Goal: Transaction & Acquisition: Book appointment/travel/reservation

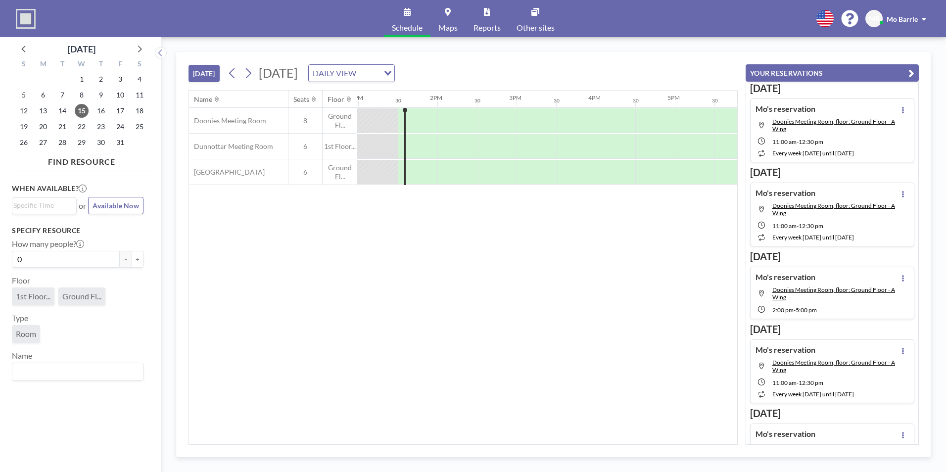
scroll to position [0, 1029]
click at [39, 141] on span "27" at bounding box center [43, 142] width 14 height 14
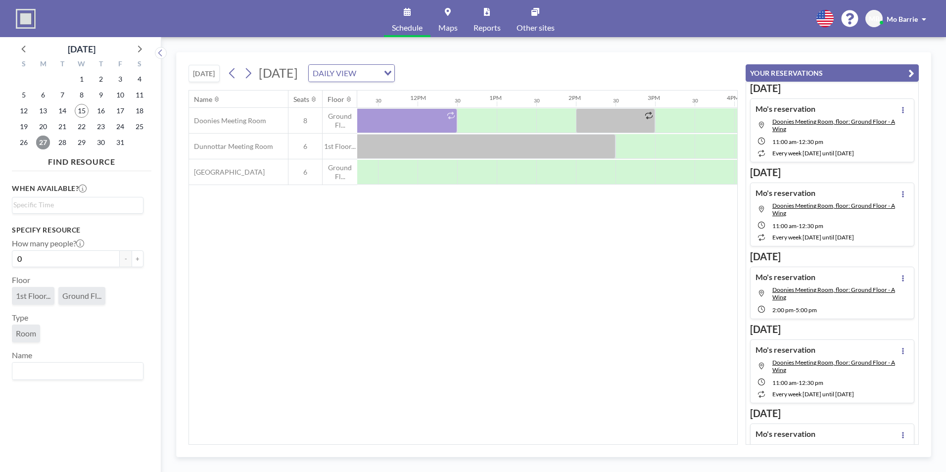
scroll to position [0, 891]
click at [655, 115] on div at bounding box center [673, 120] width 40 height 25
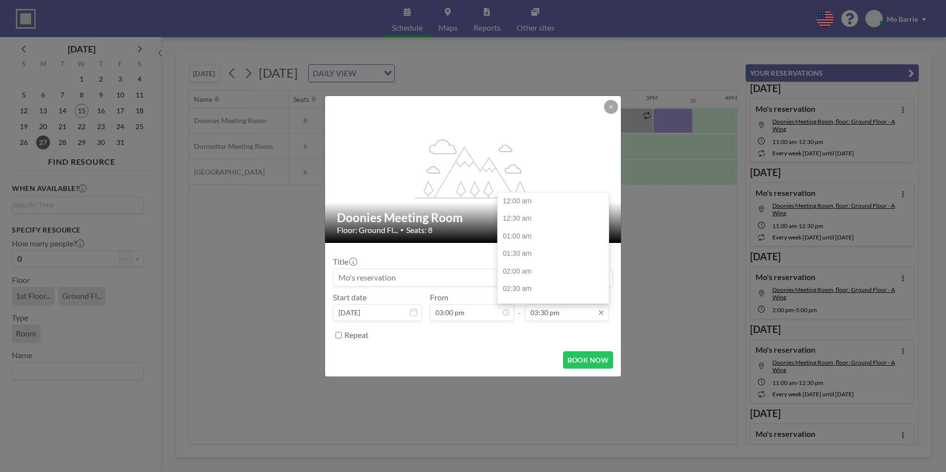
scroll to position [545, 0]
click at [555, 315] on input "03:30 pm" at bounding box center [567, 312] width 84 height 17
click at [525, 222] on div "04:00 pm" at bounding box center [555, 219] width 116 height 18
click at [581, 311] on input "04:00 pm" at bounding box center [567, 312] width 84 height 17
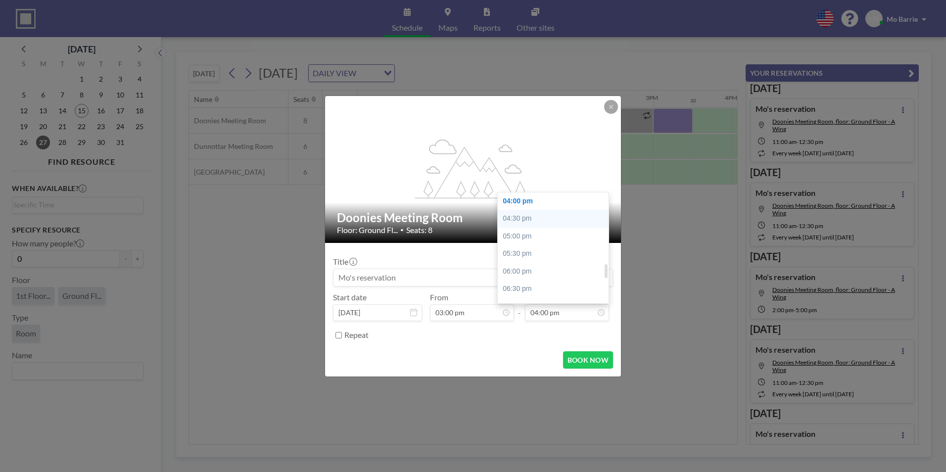
click at [514, 215] on div "04:30 pm" at bounding box center [555, 219] width 116 height 18
type input "04:30 pm"
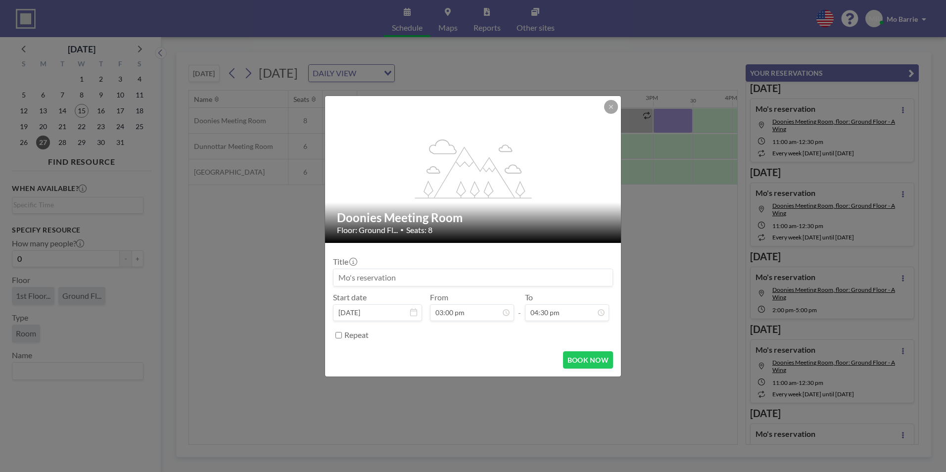
scroll to position [528, 0]
click at [580, 361] on button "BOOK NOW" at bounding box center [588, 359] width 50 height 17
